Goal: Obtain resource: Obtain resource

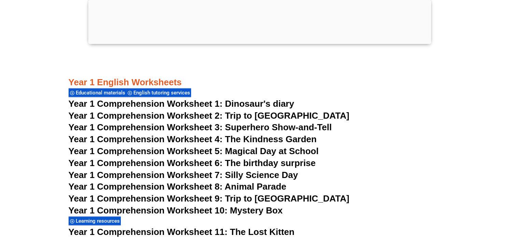
scroll to position [821, 0]
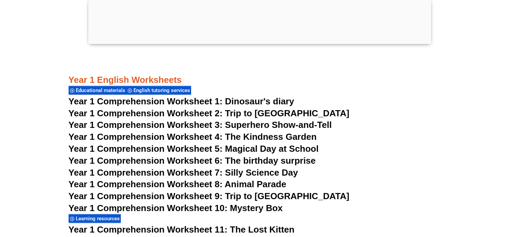
click at [255, 109] on span "Year 1 Comprehension Worksheet 2: Trip to [GEOGRAPHIC_DATA]" at bounding box center [209, 113] width 281 height 10
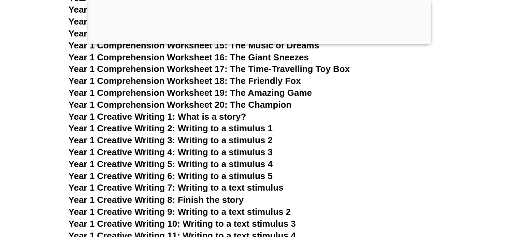
scroll to position [1105, 0]
click at [225, 130] on span "Year 1 Creative Writing 2: Writing to a stimulus 1" at bounding box center [171, 128] width 204 height 10
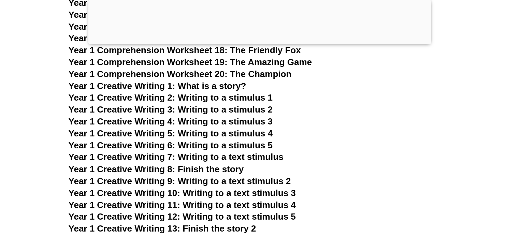
scroll to position [1137, 0]
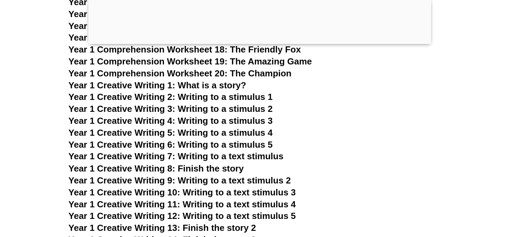
click at [265, 111] on span "Year 1 Creative Writing 3: Writing to a stimulus 2" at bounding box center [171, 109] width 204 height 10
click at [221, 120] on span "Year 1 Creative Writing 4: Writing to a stimulus 3" at bounding box center [171, 121] width 204 height 10
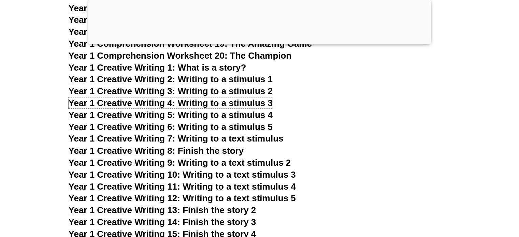
scroll to position [1163, 0]
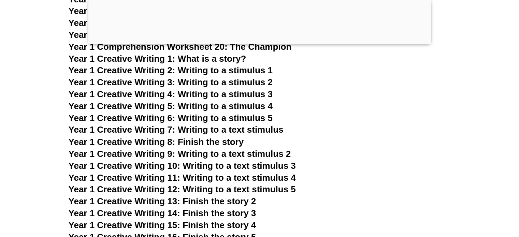
click at [223, 154] on span "Year 1 Creative Writing 9: Writing to a text stimulus 2" at bounding box center [180, 154] width 223 height 10
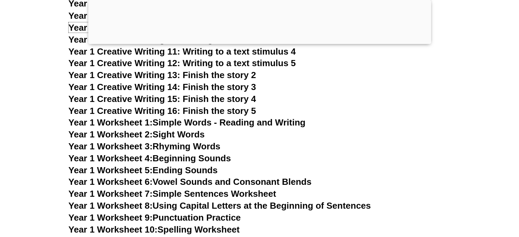
scroll to position [1301, 0]
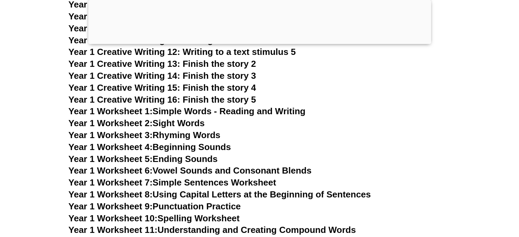
click at [222, 101] on span "Year 1 Creative Writing 16: Finish the story 5" at bounding box center [163, 100] width 188 height 10
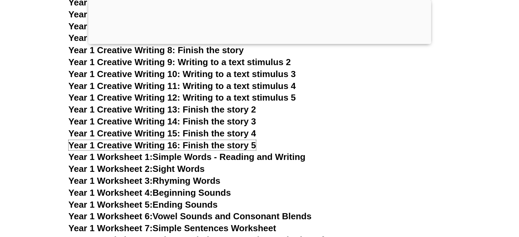
scroll to position [1248, 0]
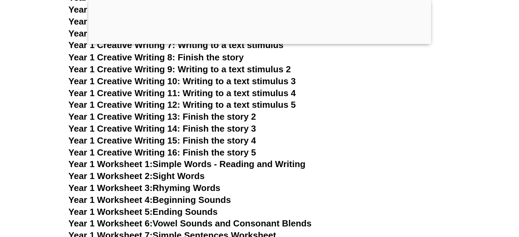
click at [243, 95] on span "Year 1 Creative Writing 11: Writing to a text stimulus 4" at bounding box center [182, 93] width 227 height 10
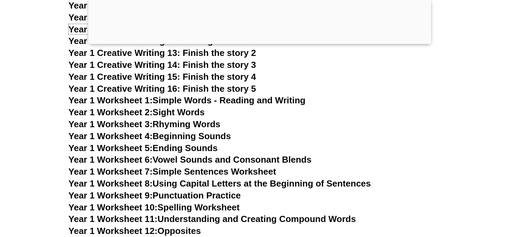
scroll to position [1311, 0]
click at [196, 125] on link "Year 1 Worksheet 3: Rhyming Words" at bounding box center [145, 124] width 152 height 10
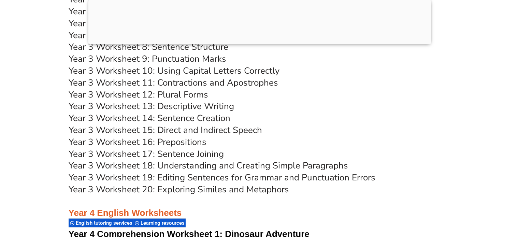
scroll to position [2577, 0]
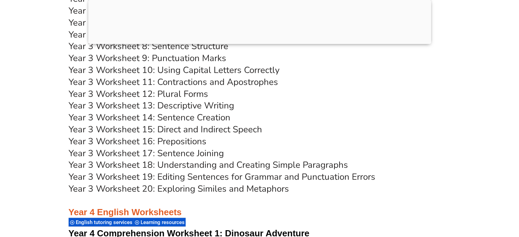
click at [236, 165] on link "Year 3 Worksheet 18: Understanding and Creating Simple Paragraphs" at bounding box center [209, 165] width 280 height 12
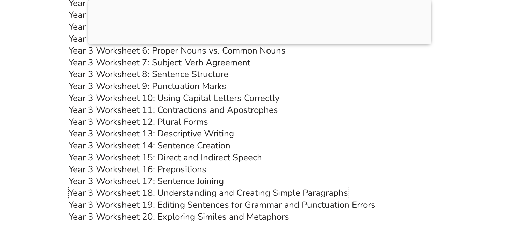
scroll to position [2547, 0]
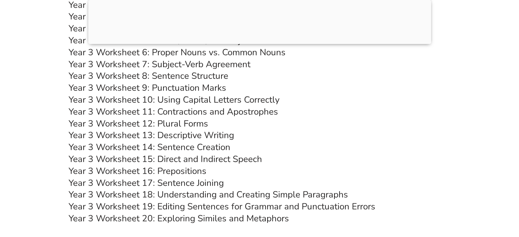
click at [180, 134] on link "Year 3 Worksheet 13: Descriptive Writing" at bounding box center [152, 135] width 166 height 12
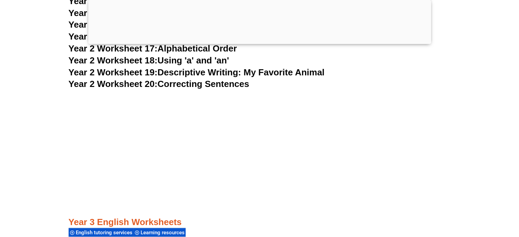
scroll to position [1987, 0]
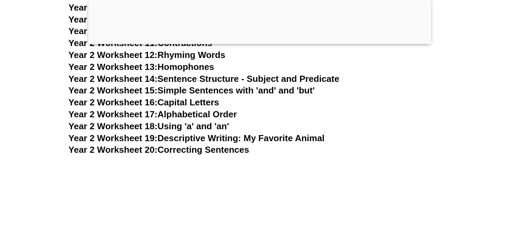
click at [205, 140] on link "Year 2 Worksheet 19: Descriptive Writing: My Favorite Animal" at bounding box center [197, 138] width 256 height 10
